Goal: Task Accomplishment & Management: Use online tool/utility

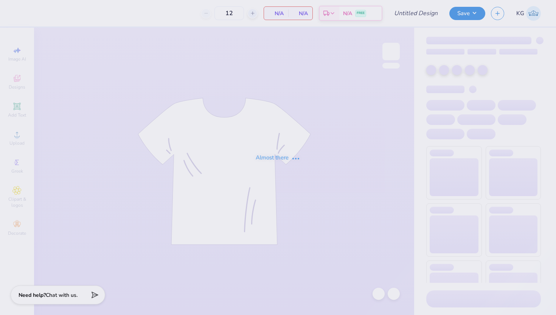
type input "PHA store"
type input "50"
type input "PHA store"
type input "50"
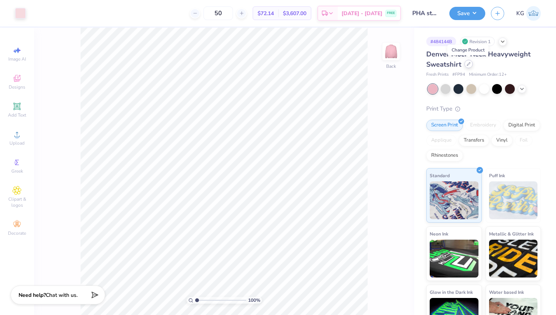
click at [468, 65] on icon at bounding box center [468, 63] width 3 height 3
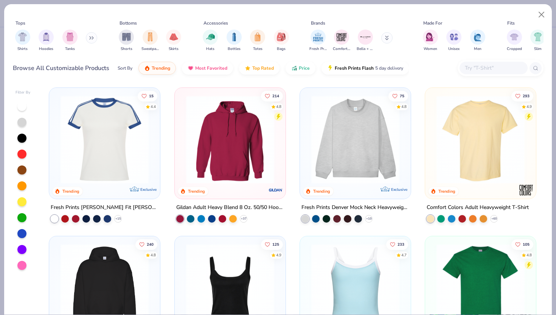
click at [478, 154] on img at bounding box center [481, 139] width 96 height 88
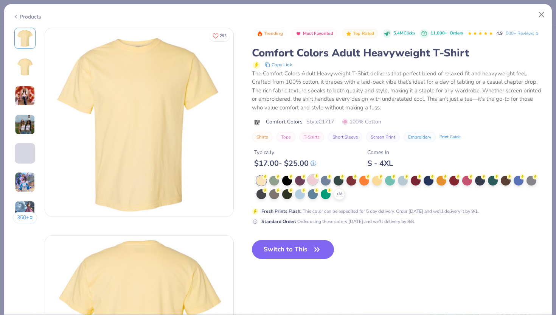
click at [268, 177] on g at bounding box center [265, 176] width 5 height 5
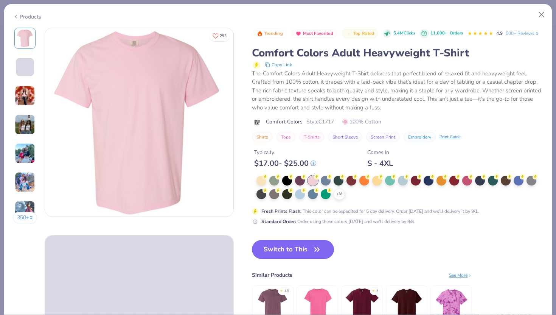
click at [295, 250] on button "Switch to This" at bounding box center [293, 249] width 82 height 19
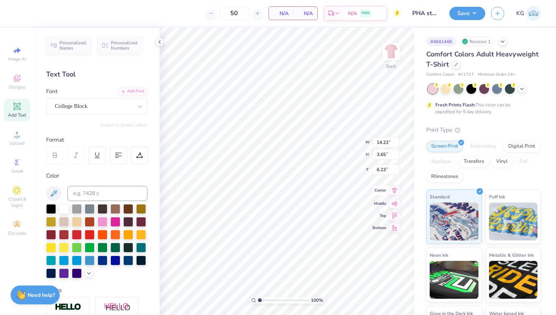
click at [393, 194] on icon at bounding box center [394, 190] width 11 height 9
click at [395, 198] on icon at bounding box center [394, 196] width 11 height 9
click at [395, 212] on icon at bounding box center [394, 208] width 11 height 9
type input "3.00"
click at [464, 14] on button "Save" at bounding box center [468, 12] width 36 height 13
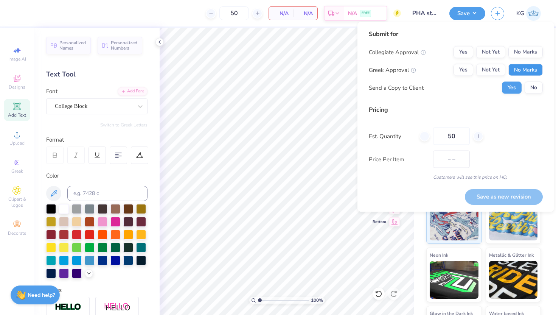
click at [526, 73] on button "No Marks" at bounding box center [526, 70] width 34 height 12
click at [524, 50] on button "No Marks" at bounding box center [526, 52] width 34 height 12
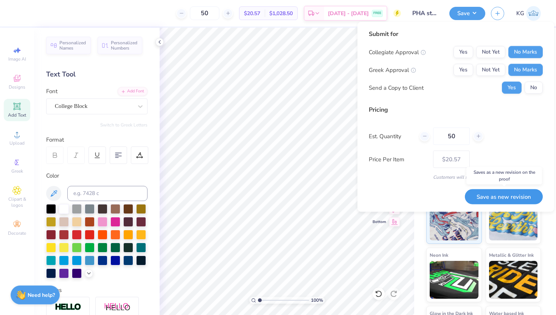
click at [479, 195] on button "Save as new revision" at bounding box center [504, 197] width 78 height 16
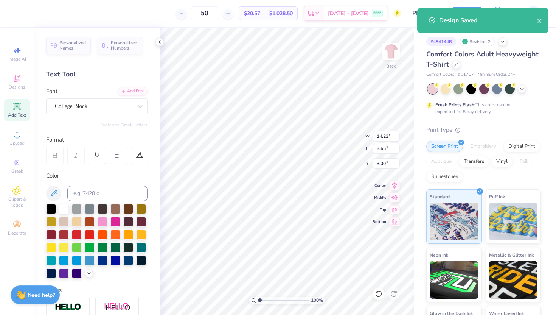
type input "$17.47"
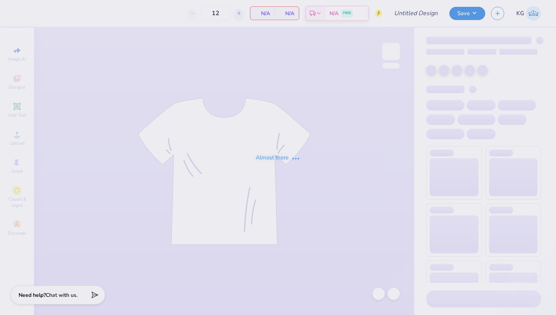
type input "PHA store"
type input "50"
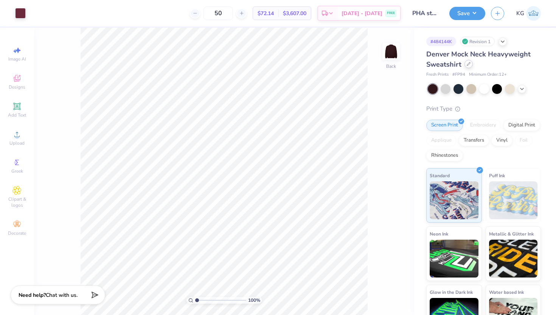
click at [469, 64] on icon at bounding box center [468, 63] width 3 height 3
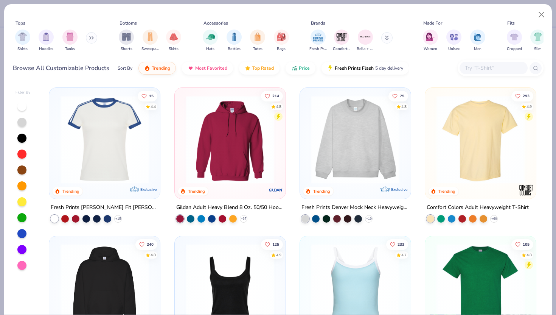
click at [466, 164] on img at bounding box center [481, 139] width 96 height 88
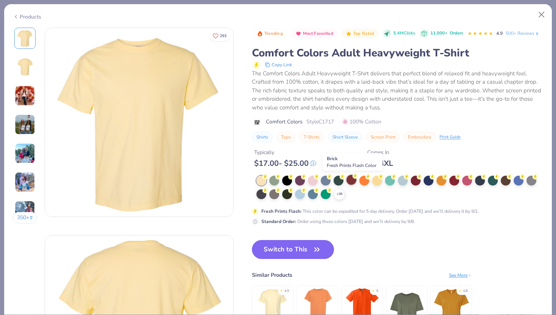
click at [352, 180] on div at bounding box center [352, 180] width 10 height 10
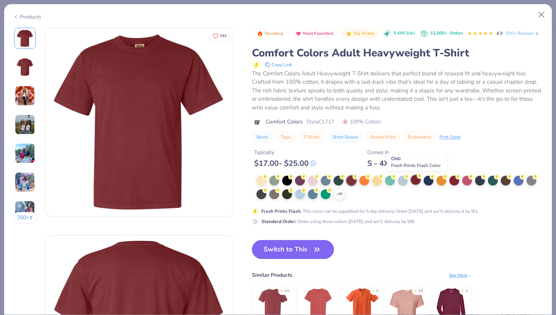
click at [413, 179] on div at bounding box center [416, 180] width 10 height 10
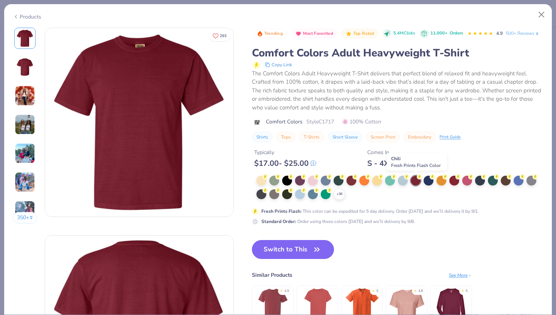
click at [413, 179] on div at bounding box center [416, 181] width 10 height 10
click at [298, 180] on div at bounding box center [300, 180] width 10 height 10
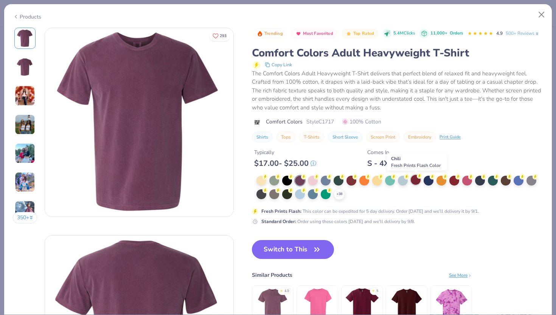
click at [267, 177] on icon at bounding box center [265, 177] width 3 height 4
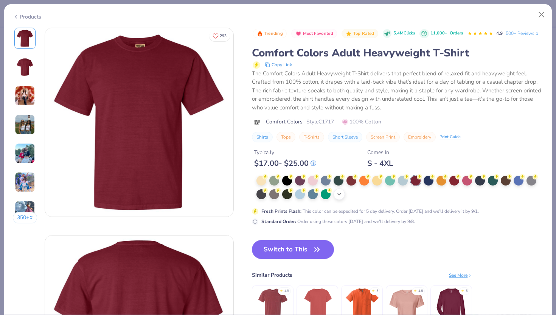
click at [339, 196] on icon at bounding box center [339, 194] width 6 height 6
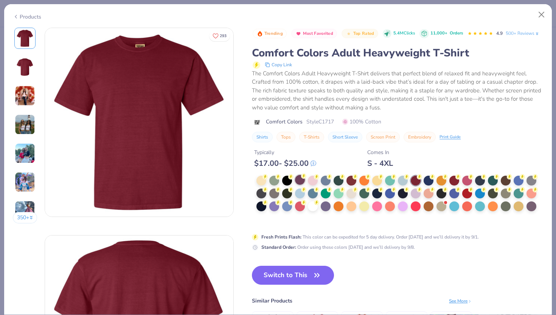
click at [300, 179] on div at bounding box center [300, 180] width 10 height 10
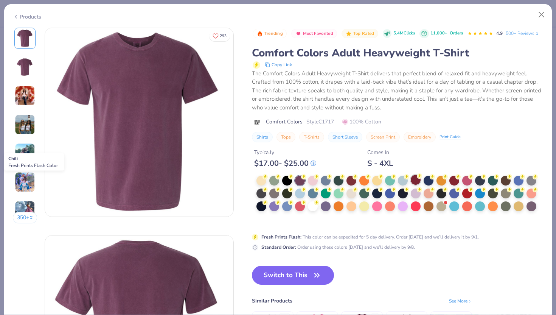
click at [422, 177] on icon at bounding box center [419, 175] width 5 height 5
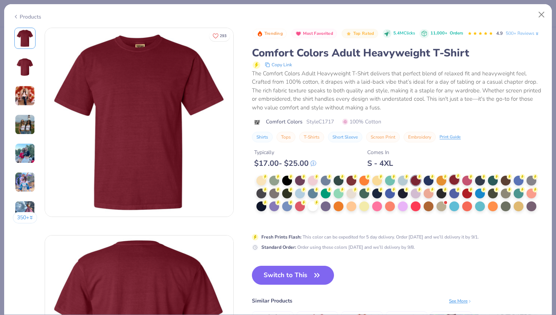
click at [451, 176] on div at bounding box center [455, 180] width 10 height 10
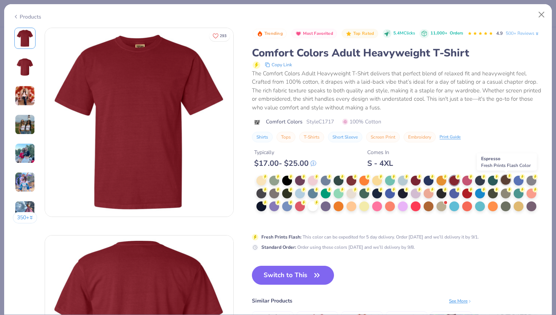
click at [507, 182] on div at bounding box center [506, 180] width 10 height 10
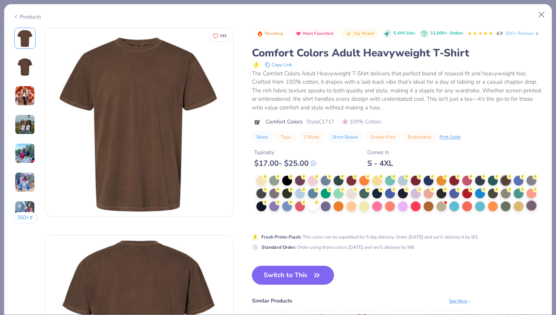
click at [528, 207] on div at bounding box center [532, 206] width 10 height 10
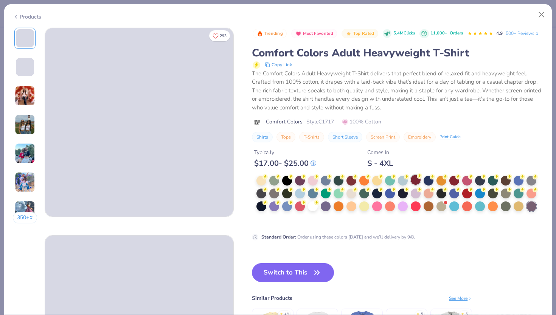
click at [268, 177] on circle at bounding box center [265, 176] width 5 height 5
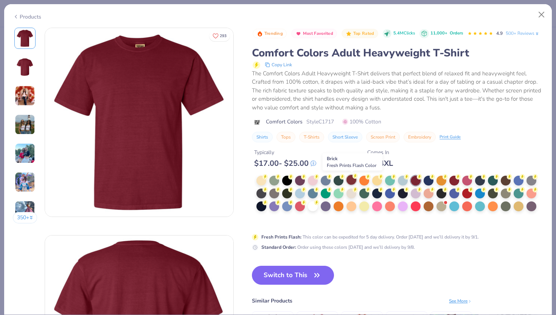
click at [268, 178] on circle at bounding box center [265, 176] width 5 height 5
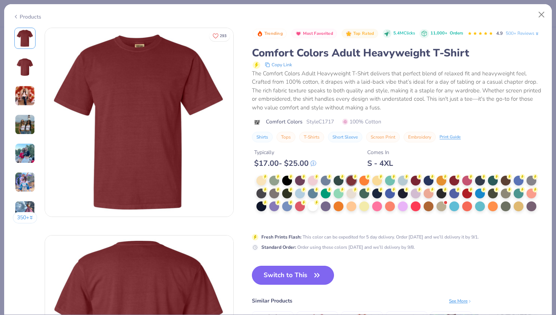
click at [303, 272] on button "Switch to This" at bounding box center [293, 275] width 82 height 19
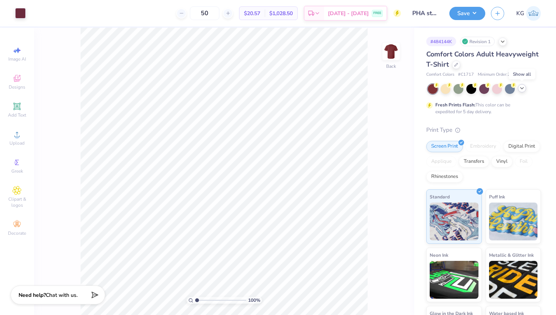
click at [520, 87] on icon at bounding box center [522, 88] width 6 height 6
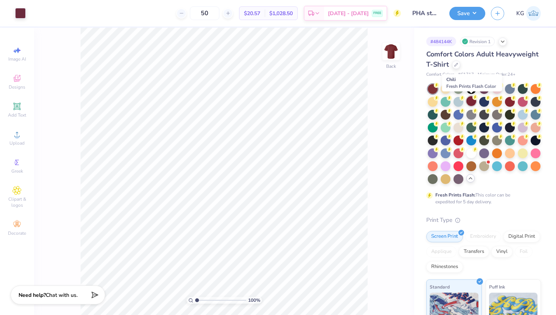
click at [473, 99] on icon at bounding box center [475, 97] width 5 height 5
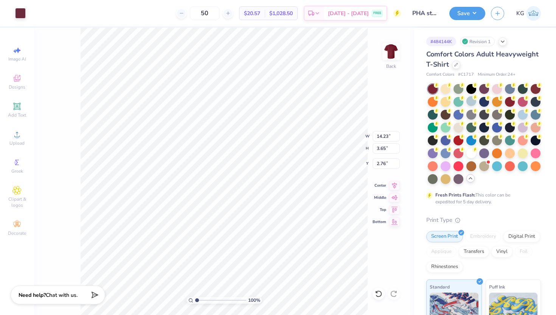
type input "3.00"
click at [454, 65] on icon at bounding box center [456, 64] width 4 height 4
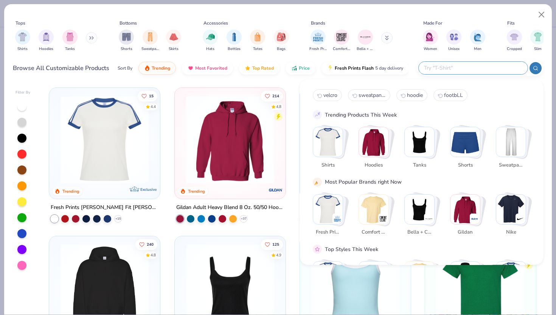
click at [485, 66] on input "text" at bounding box center [472, 68] width 99 height 9
click at [383, 36] on button at bounding box center [386, 37] width 11 height 11
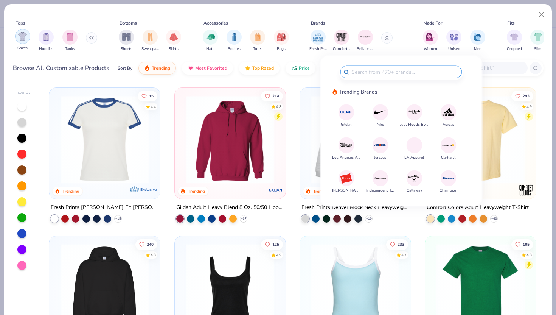
click at [28, 39] on div "filter for Shirts" at bounding box center [22, 36] width 15 height 15
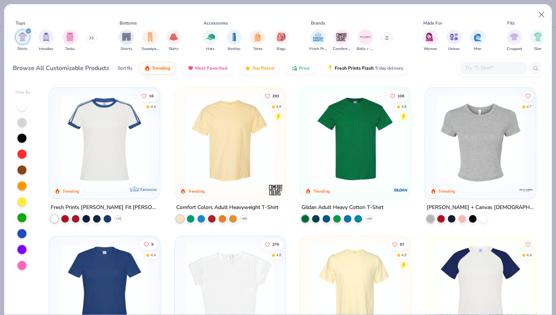
click at [362, 131] on img at bounding box center [356, 139] width 96 height 88
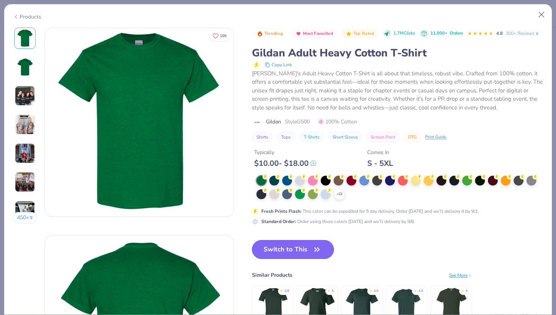
click at [289, 245] on button "Switch to This" at bounding box center [293, 249] width 82 height 19
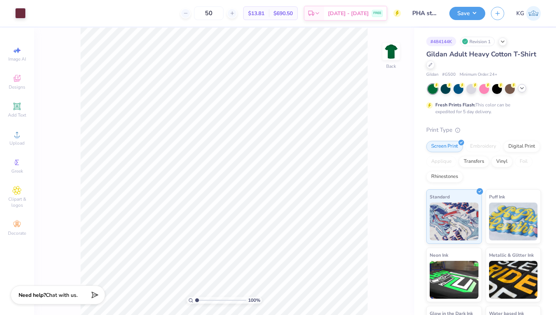
click at [523, 88] on icon at bounding box center [522, 88] width 6 height 6
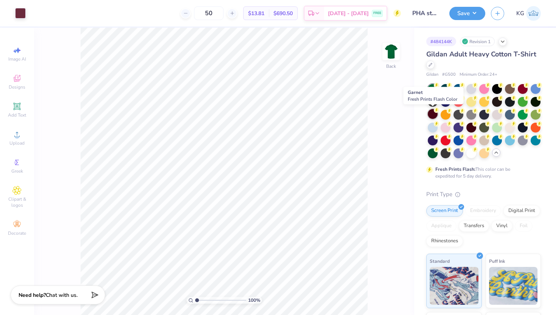
click at [434, 111] on div at bounding box center [433, 114] width 10 height 10
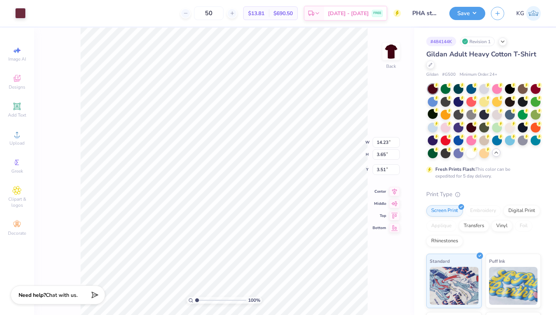
type input "3.00"
click at [461, 13] on button "Save" at bounding box center [468, 12] width 36 height 13
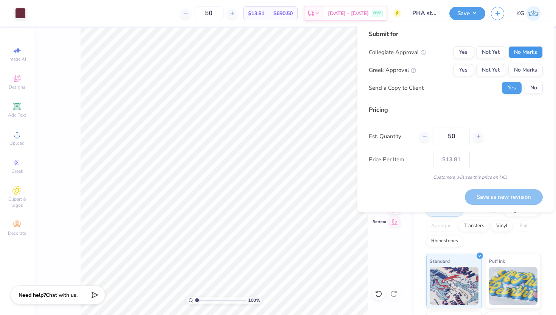
click at [521, 51] on button "No Marks" at bounding box center [526, 52] width 34 height 12
click at [521, 69] on button "No Marks" at bounding box center [526, 70] width 34 height 12
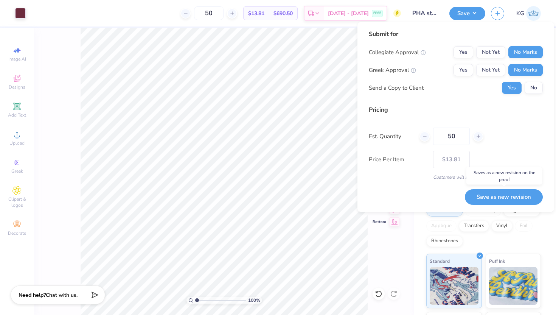
click at [501, 194] on button "Save as new revision" at bounding box center [504, 197] width 78 height 16
type input "– –"
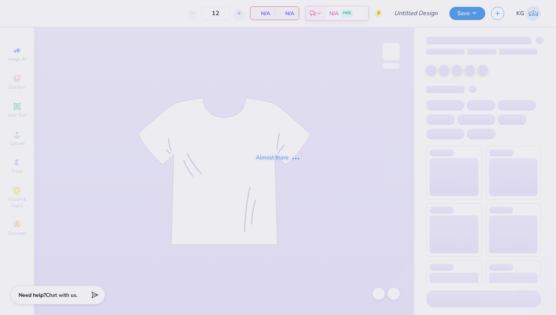
type input "PHA store"
type input "50"
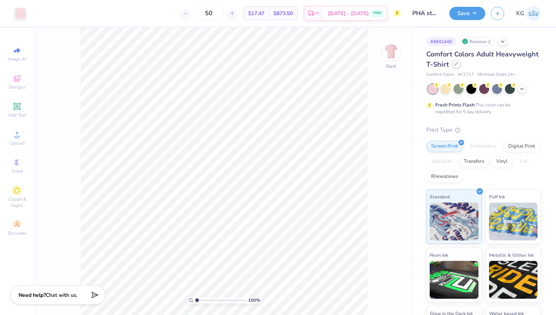
click at [455, 65] on icon at bounding box center [456, 64] width 4 height 4
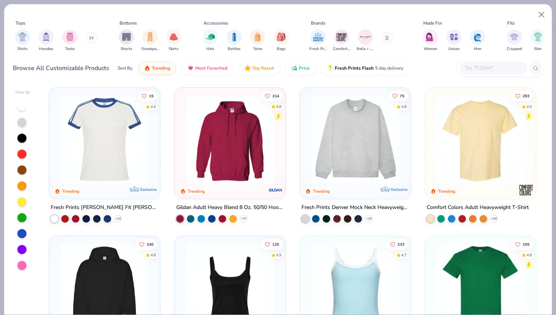
click at [446, 268] on img at bounding box center [481, 288] width 96 height 88
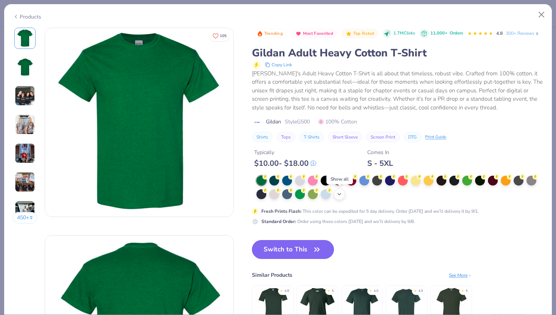
click at [339, 191] on icon at bounding box center [339, 194] width 6 height 6
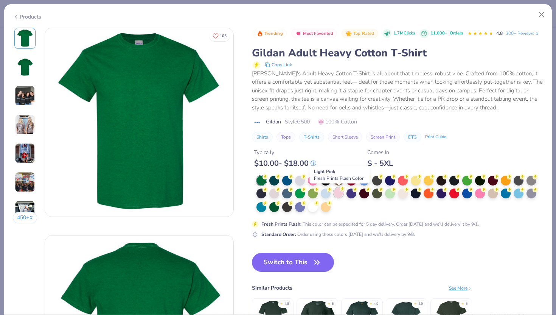
click at [339, 193] on div at bounding box center [339, 193] width 10 height 10
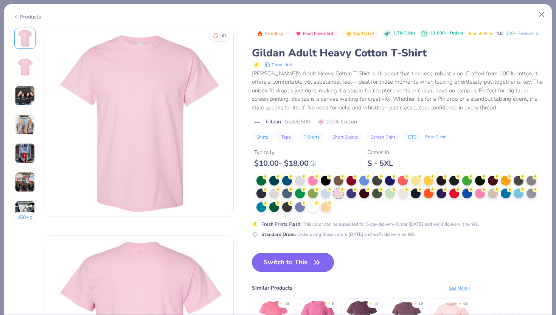
click at [301, 265] on button "Switch to This" at bounding box center [293, 262] width 82 height 19
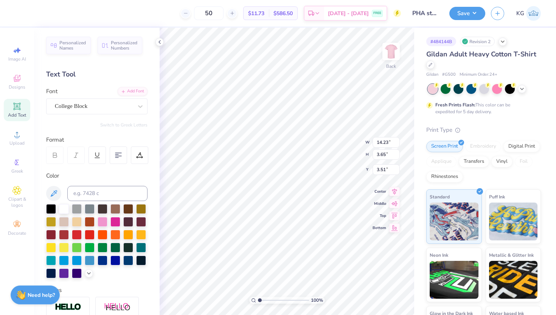
type input "3.00"
click at [468, 11] on button "Save" at bounding box center [468, 12] width 36 height 13
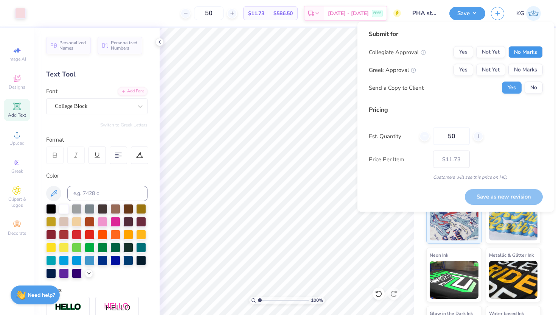
click at [526, 54] on button "No Marks" at bounding box center [526, 52] width 34 height 12
click at [523, 72] on button "No Marks" at bounding box center [526, 70] width 34 height 12
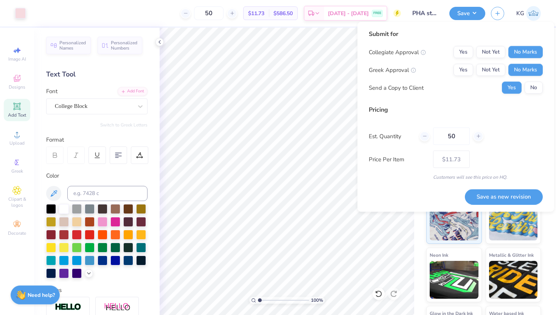
click at [510, 197] on button "Save as new revision" at bounding box center [504, 197] width 78 height 16
type input "$11.73"
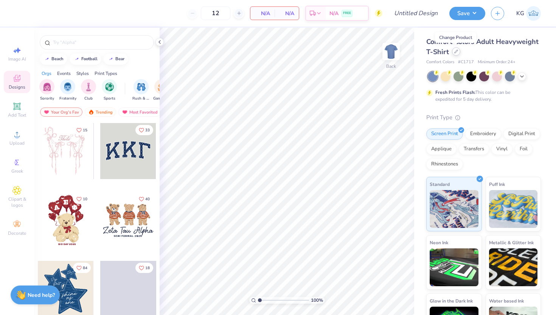
click at [456, 52] on icon at bounding box center [456, 52] width 4 height 4
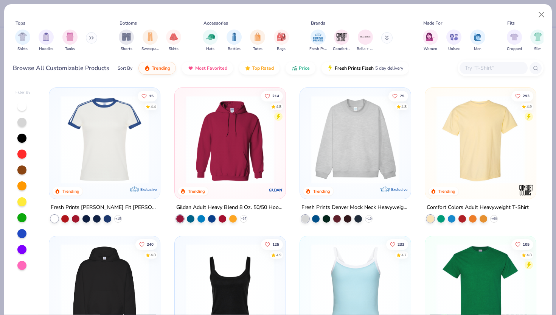
click at [488, 69] on input "text" at bounding box center [493, 68] width 58 height 9
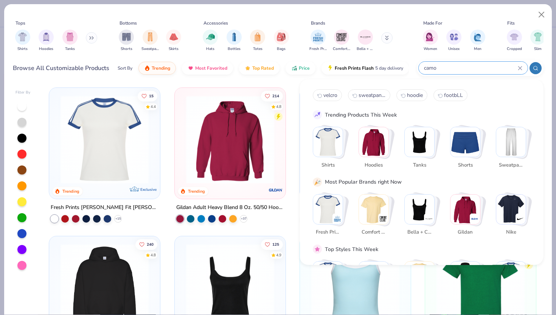
type input "camo"
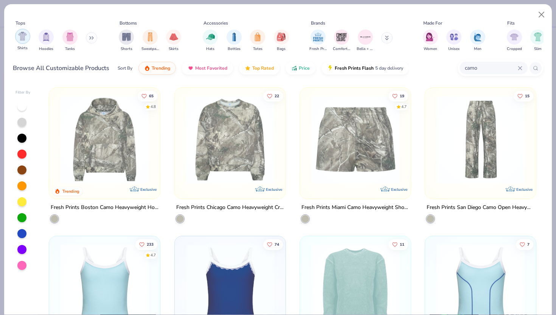
click at [25, 36] on img "filter for Shirts" at bounding box center [22, 36] width 9 height 9
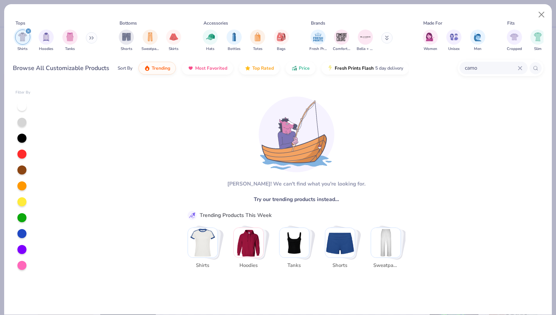
click at [519, 70] on icon at bounding box center [520, 68] width 5 height 5
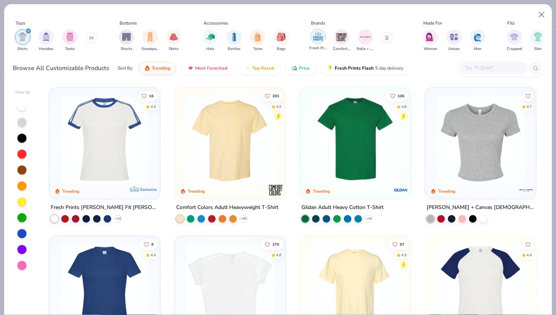
click at [317, 33] on img "filter for Fresh Prints" at bounding box center [318, 36] width 11 height 11
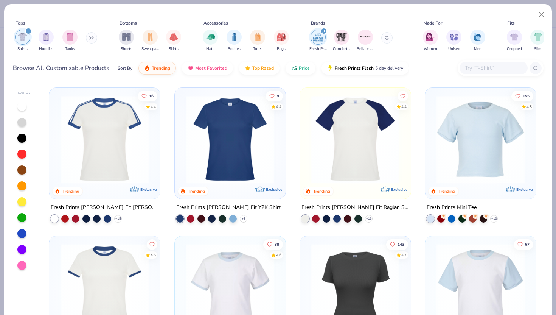
click at [29, 30] on icon "filter for Shirts" at bounding box center [28, 31] width 3 height 3
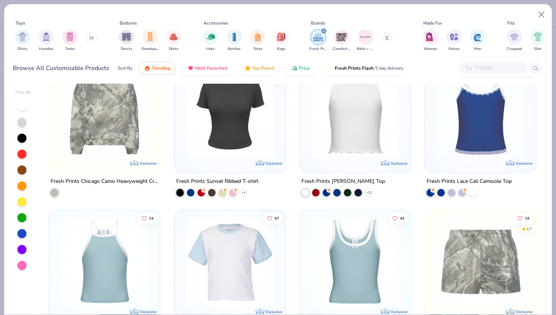
scroll to position [918, 0]
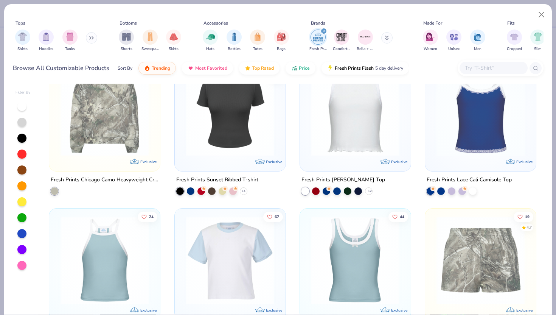
click at [101, 122] on img at bounding box center [105, 111] width 96 height 88
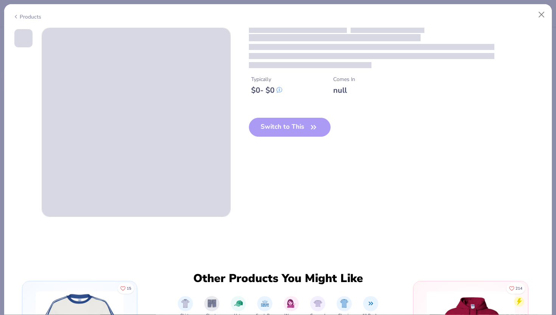
click at [290, 130] on div "Switch to This" at bounding box center [290, 133] width 82 height 31
